Goal: Information Seeking & Learning: Learn about a topic

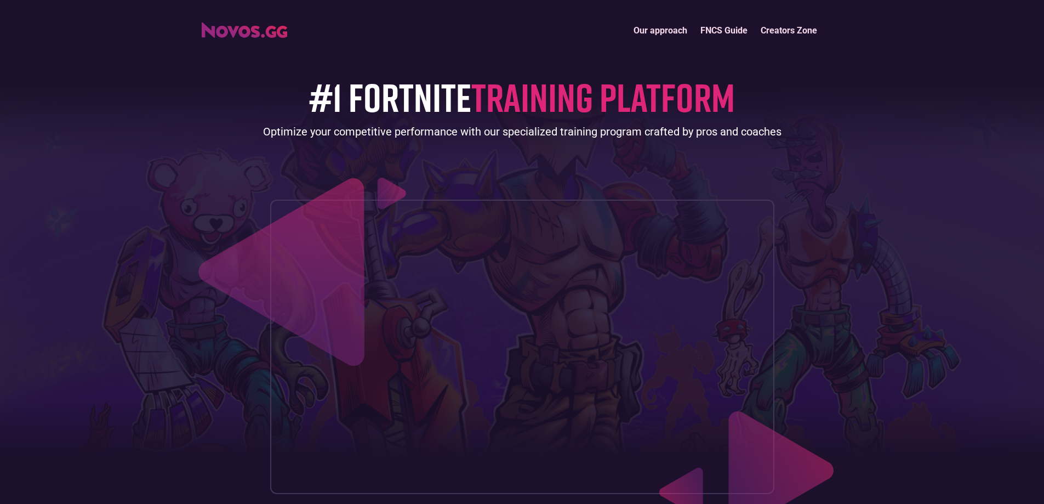
click at [654, 28] on link "Our approach" at bounding box center [660, 31] width 67 height 24
click at [729, 29] on link "FNCS Guide" at bounding box center [724, 31] width 60 height 24
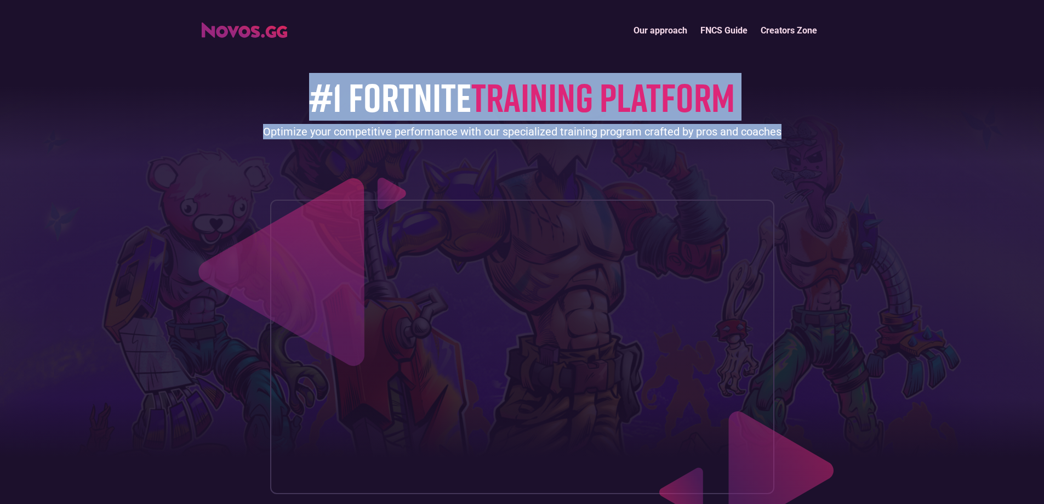
drag, startPoint x: 307, startPoint y: 95, endPoint x: 800, endPoint y: 139, distance: 495.0
click at [800, 139] on div "#1 FORTNITE TRAINING PLATFORM Optimize your competitive performance with our sp…" at bounding box center [522, 267] width 641 height 451
click at [407, 46] on div "#1 FORTNITE TRAINING PLATFORM Optimize your competitive performance with our sp…" at bounding box center [522, 267] width 641 height 451
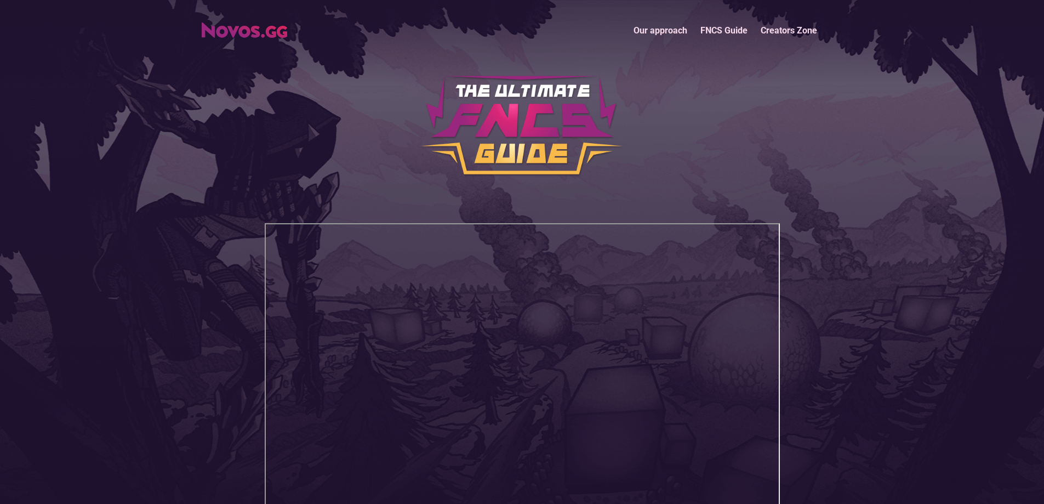
click at [798, 30] on link "Creators Zone" at bounding box center [789, 31] width 70 height 24
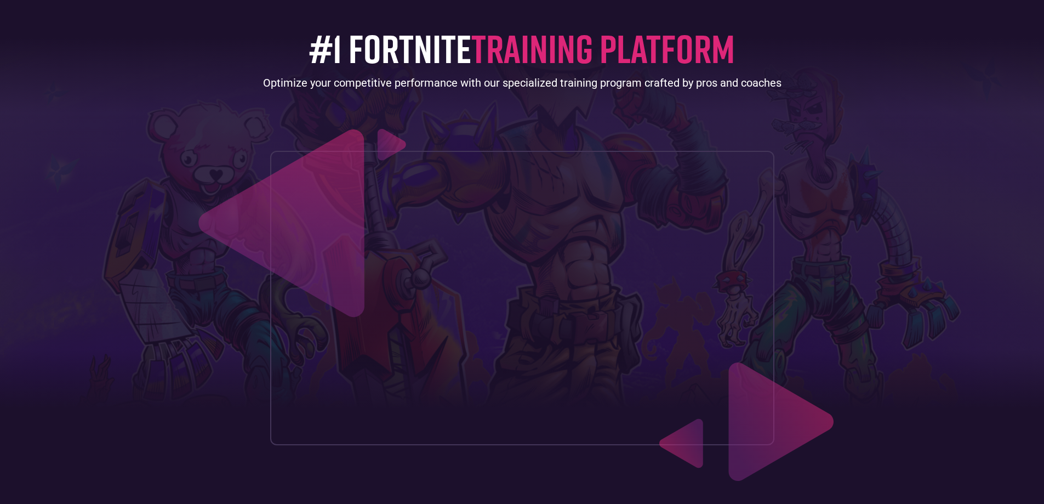
scroll to position [73, 0]
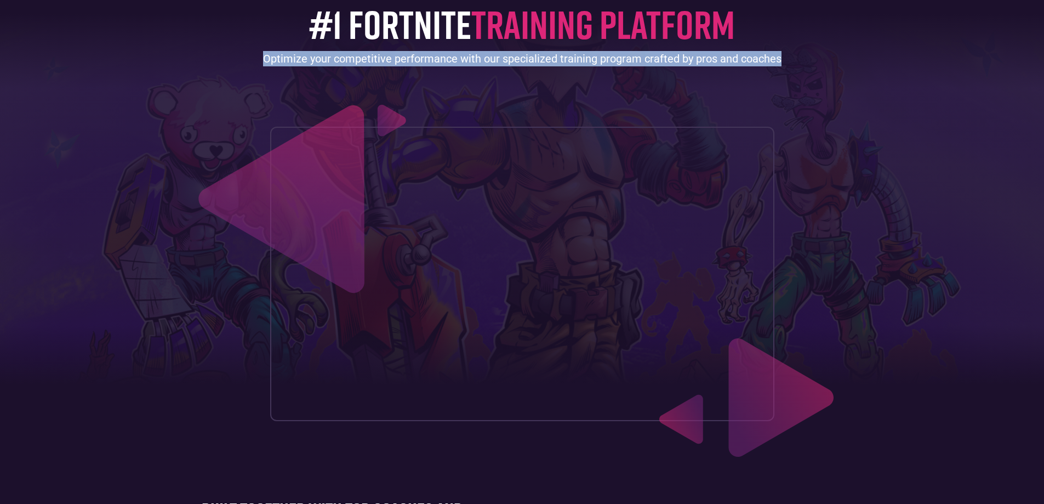
drag, startPoint x: 263, startPoint y: 58, endPoint x: 812, endPoint y: 59, distance: 549.0
click at [812, 59] on div "#1 FORTNITE TRAINING PLATFORM Optimize your competitive performance with our sp…" at bounding box center [522, 194] width 641 height 451
click at [811, 60] on div "#1 FORTNITE TRAINING PLATFORM Optimize your competitive performance with our sp…" at bounding box center [522, 194] width 641 height 451
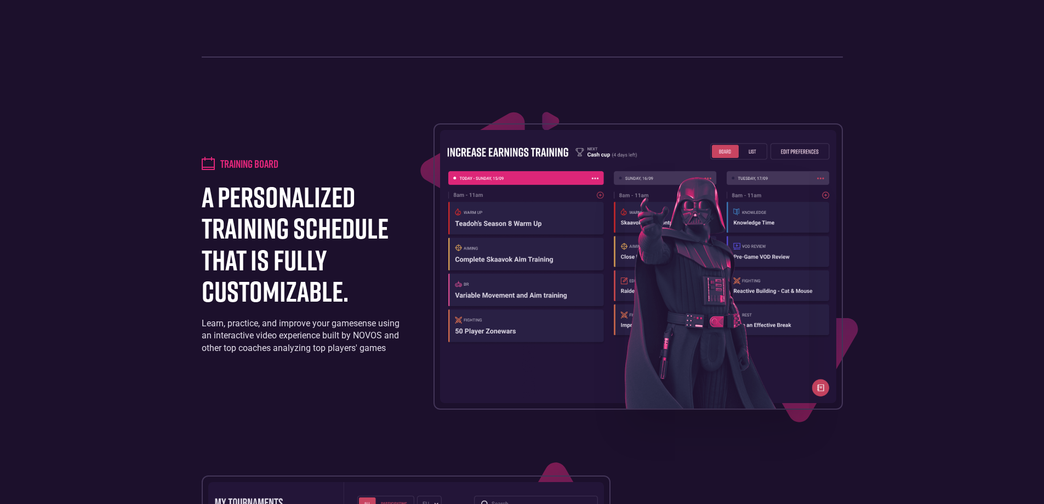
scroll to position [1023, 0]
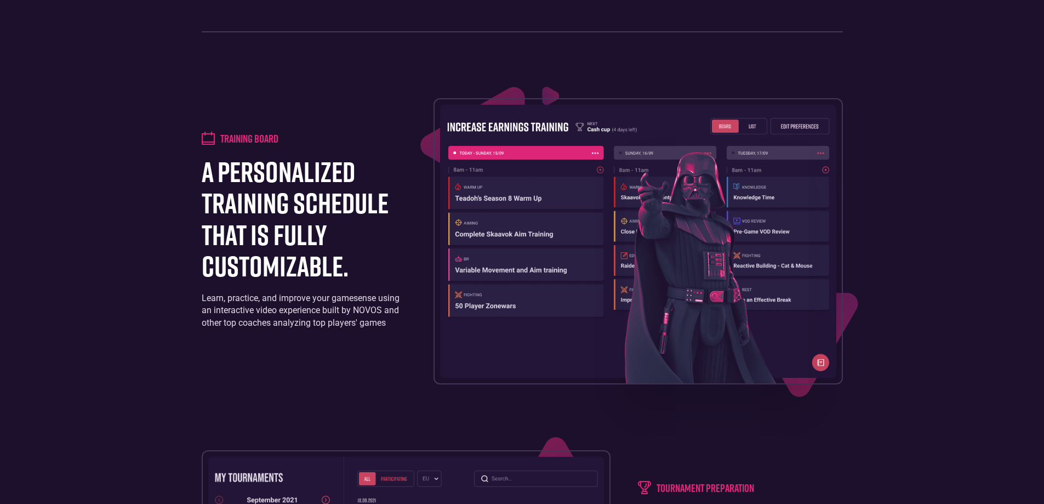
click at [346, 281] on h1 "a personalized training schedule that is fully customizable." at bounding box center [304, 218] width 204 height 125
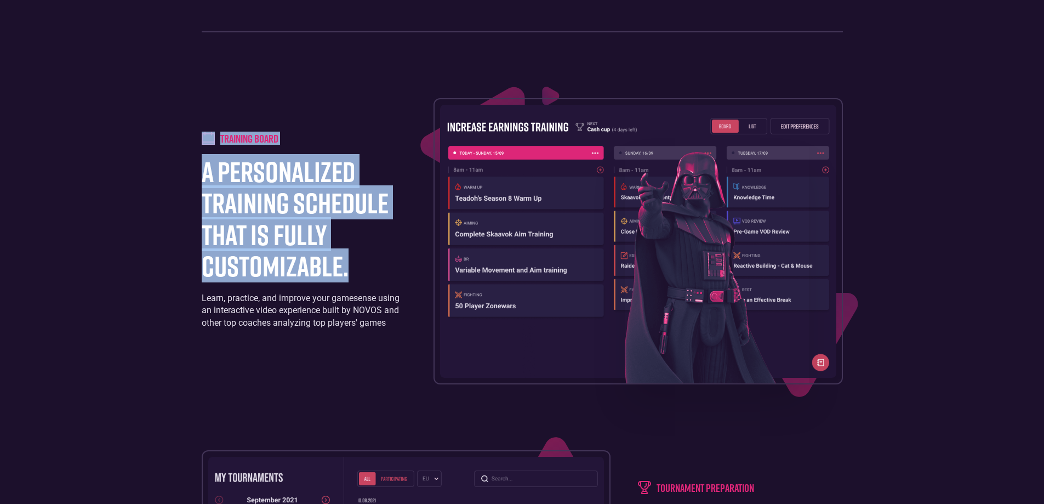
drag, startPoint x: 346, startPoint y: 305, endPoint x: 177, endPoint y: 183, distance: 208.0
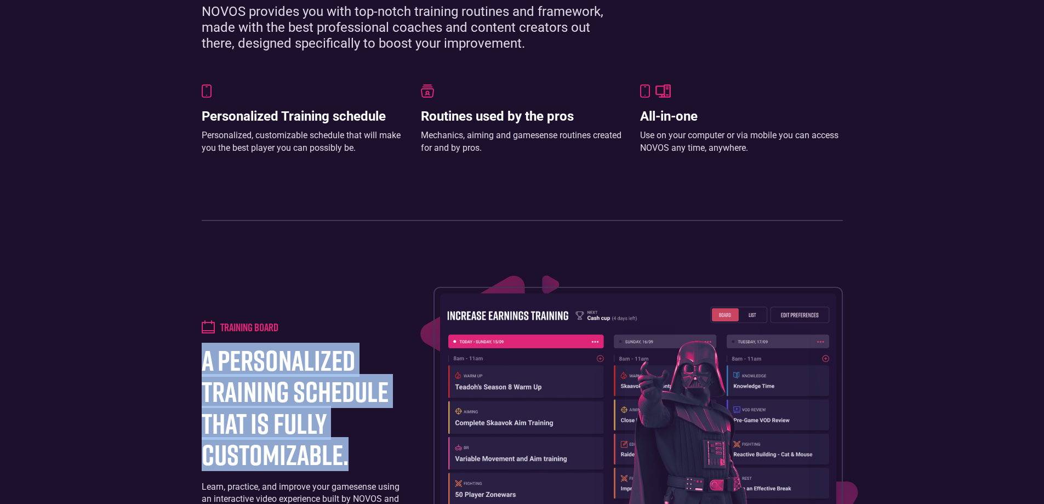
scroll to position [657, 0]
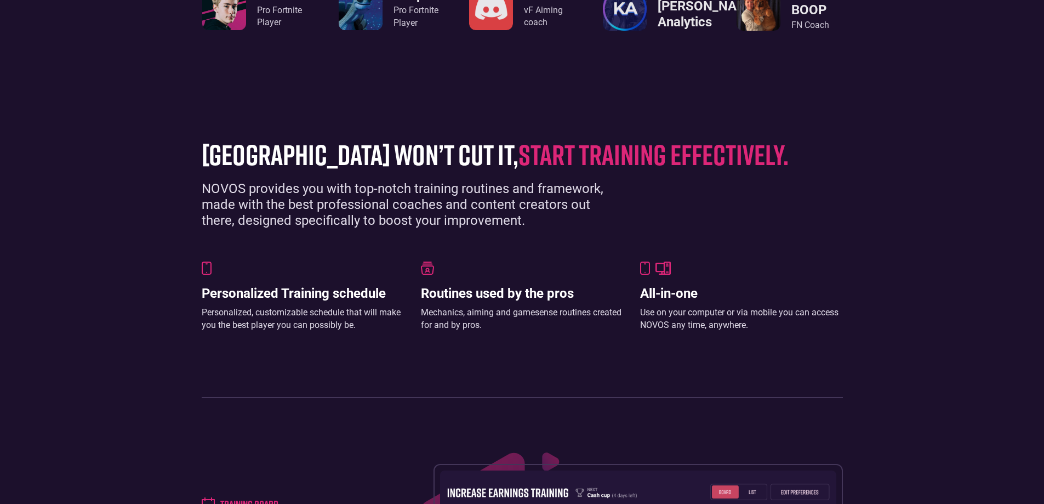
click at [351, 331] on div "Personalized, customizable schedule that will make you the best player you can …" at bounding box center [303, 318] width 203 height 25
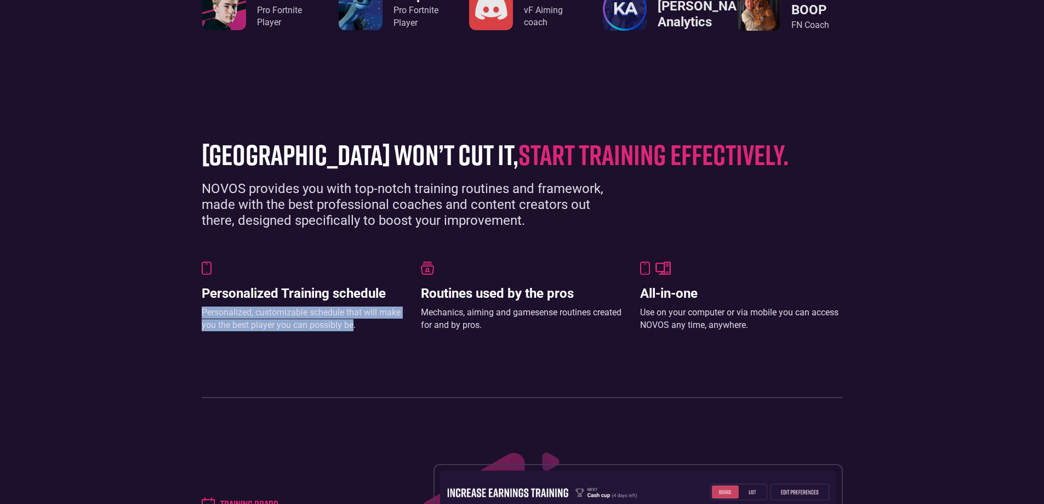
drag, startPoint x: 351, startPoint y: 358, endPoint x: 199, endPoint y: 336, distance: 153.8
click at [193, 342] on section "[GEOGRAPHIC_DATA] won’t cut it, start training effectively. NOVOS provides you …" at bounding box center [522, 263] width 1044 height 336
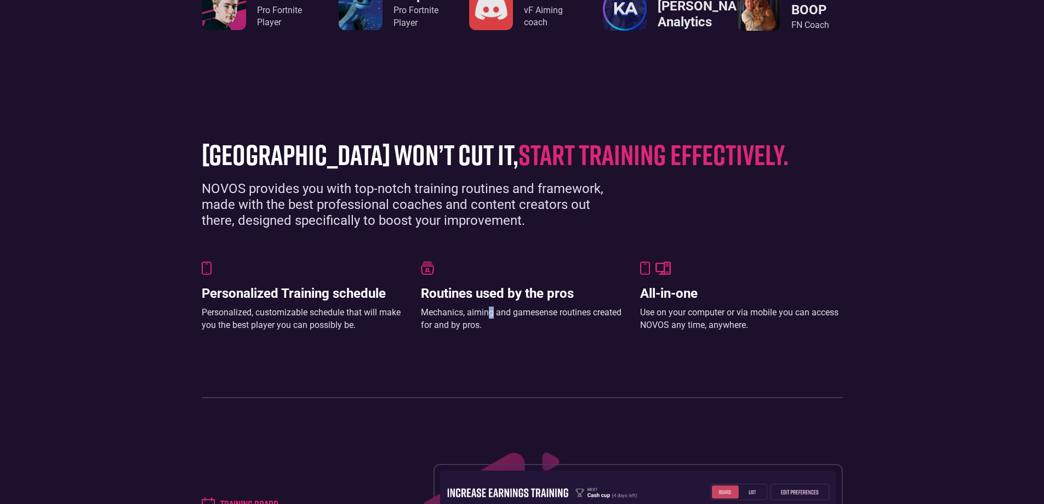
click at [493, 331] on div "Mechanics, aiming and gamesense routines created for and by pros." at bounding box center [522, 318] width 203 height 25
click at [505, 331] on div "Mechanics, aiming and gamesense routines created for and by pros." at bounding box center [522, 318] width 203 height 25
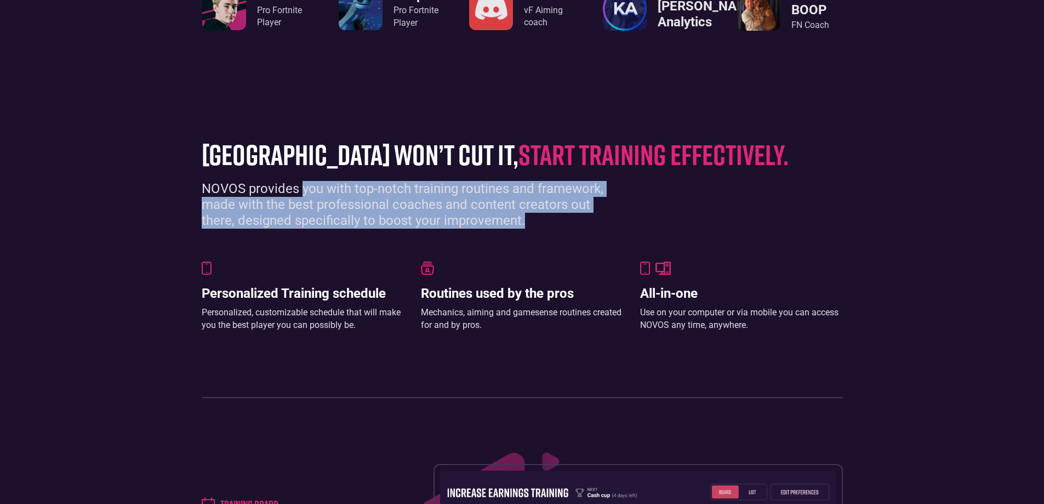
drag, startPoint x: 304, startPoint y: 219, endPoint x: 660, endPoint y: 248, distance: 357.3
click at [660, 228] on div "[GEOGRAPHIC_DATA] won’t cut it, start training effectively. NOVOS provides you …" at bounding box center [522, 184] width 641 height 90
click at [352, 228] on div "NOVOS provides you with top-notch training routines and framework, made with th…" at bounding box center [413, 204] width 422 height 47
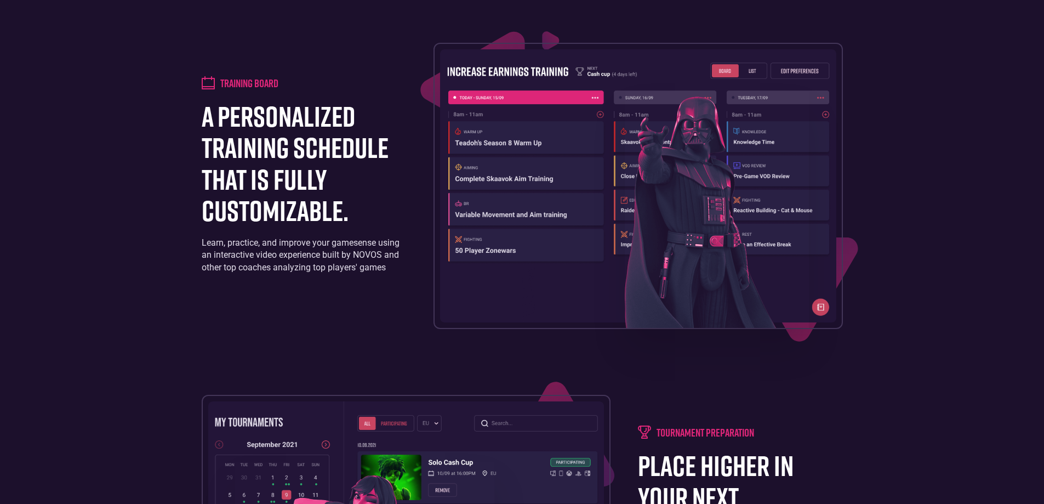
scroll to position [1096, 0]
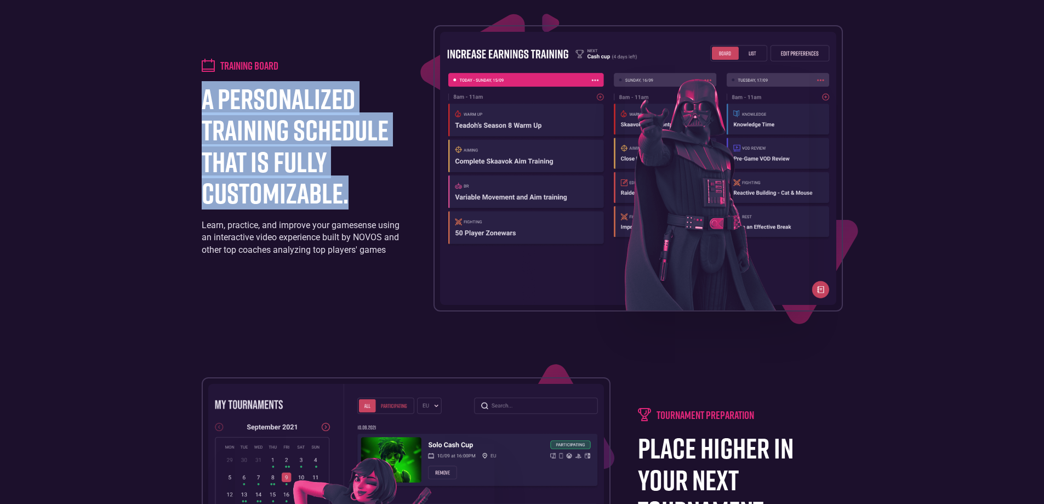
drag, startPoint x: 199, startPoint y: 135, endPoint x: 368, endPoint y: 236, distance: 196.3
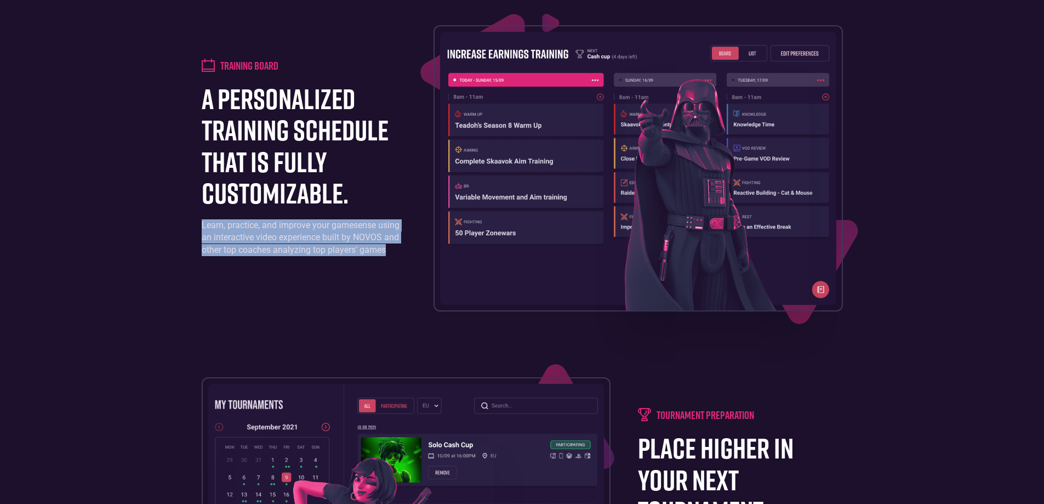
drag, startPoint x: 194, startPoint y: 253, endPoint x: 404, endPoint y: 285, distance: 212.2
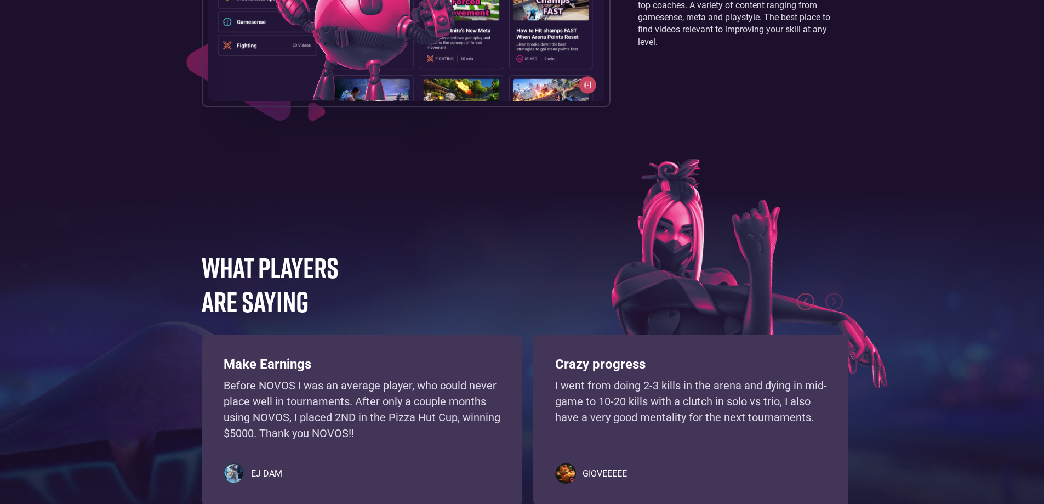
scroll to position [2411, 0]
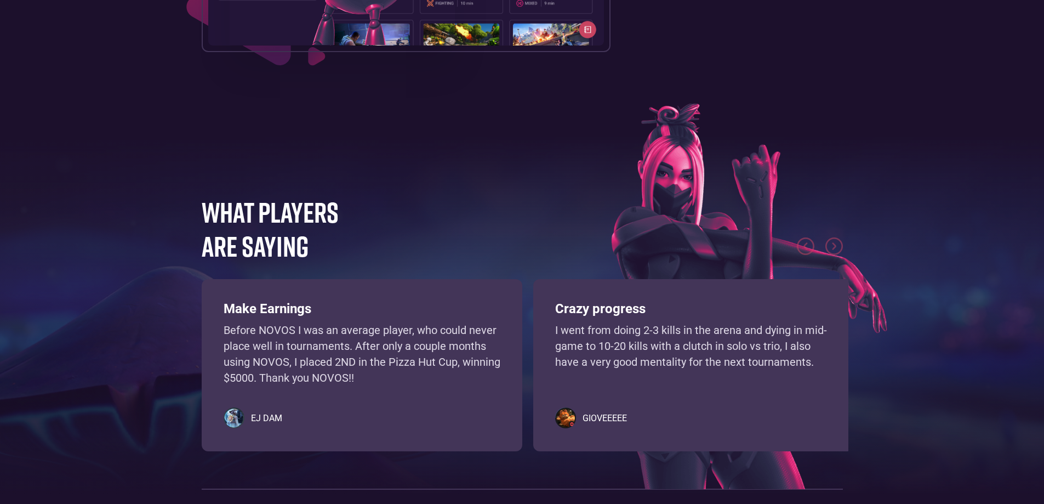
click at [829, 255] on img "next slide" at bounding box center [834, 246] width 18 height 18
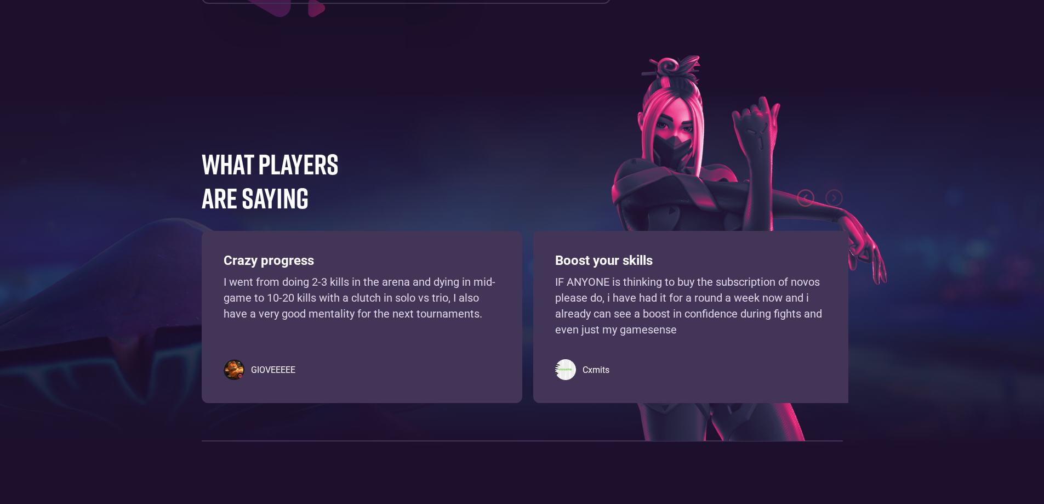
scroll to position [2484, 0]
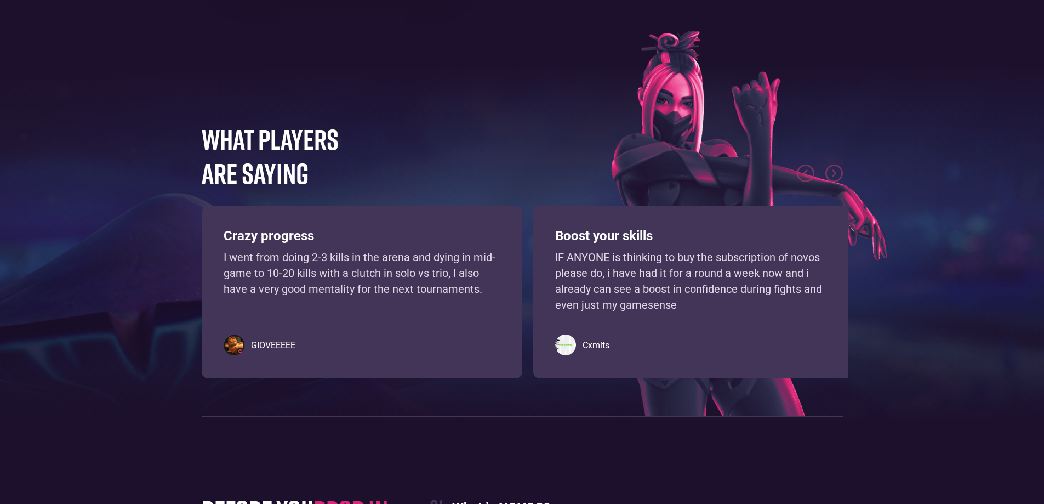
click at [827, 182] on img "next slide" at bounding box center [834, 173] width 18 height 18
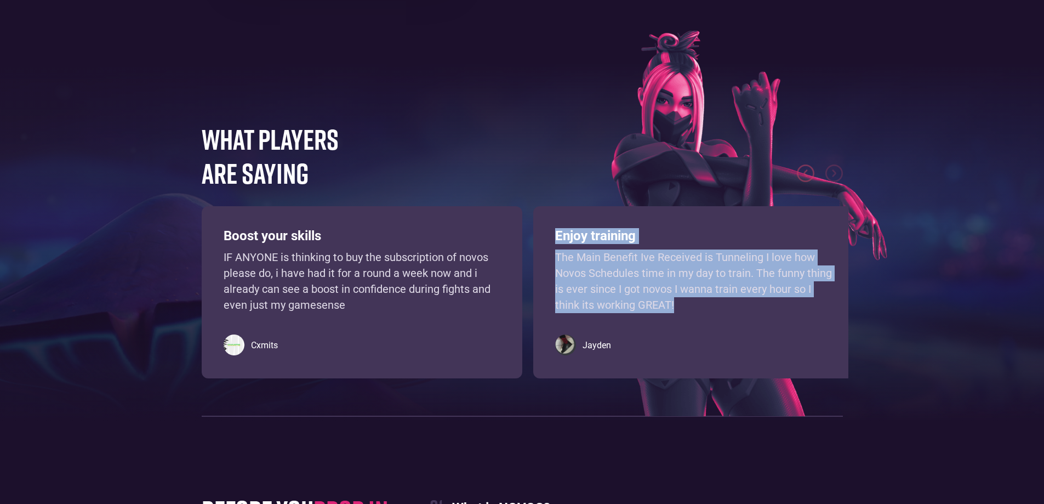
drag, startPoint x: 552, startPoint y: 262, endPoint x: 718, endPoint y: 351, distance: 187.8
click at [718, 351] on div "Enjoy training The Main Benefit Ive Received is Tunneling I love how Novos Sche…" at bounding box center [693, 292] width 321 height 172
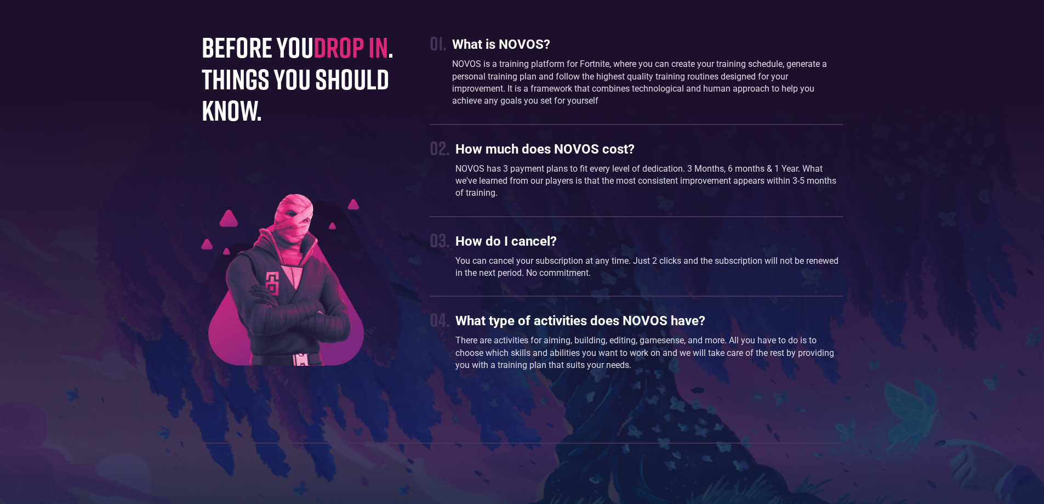
scroll to position [2922, 0]
